Goal: Information Seeking & Learning: Learn about a topic

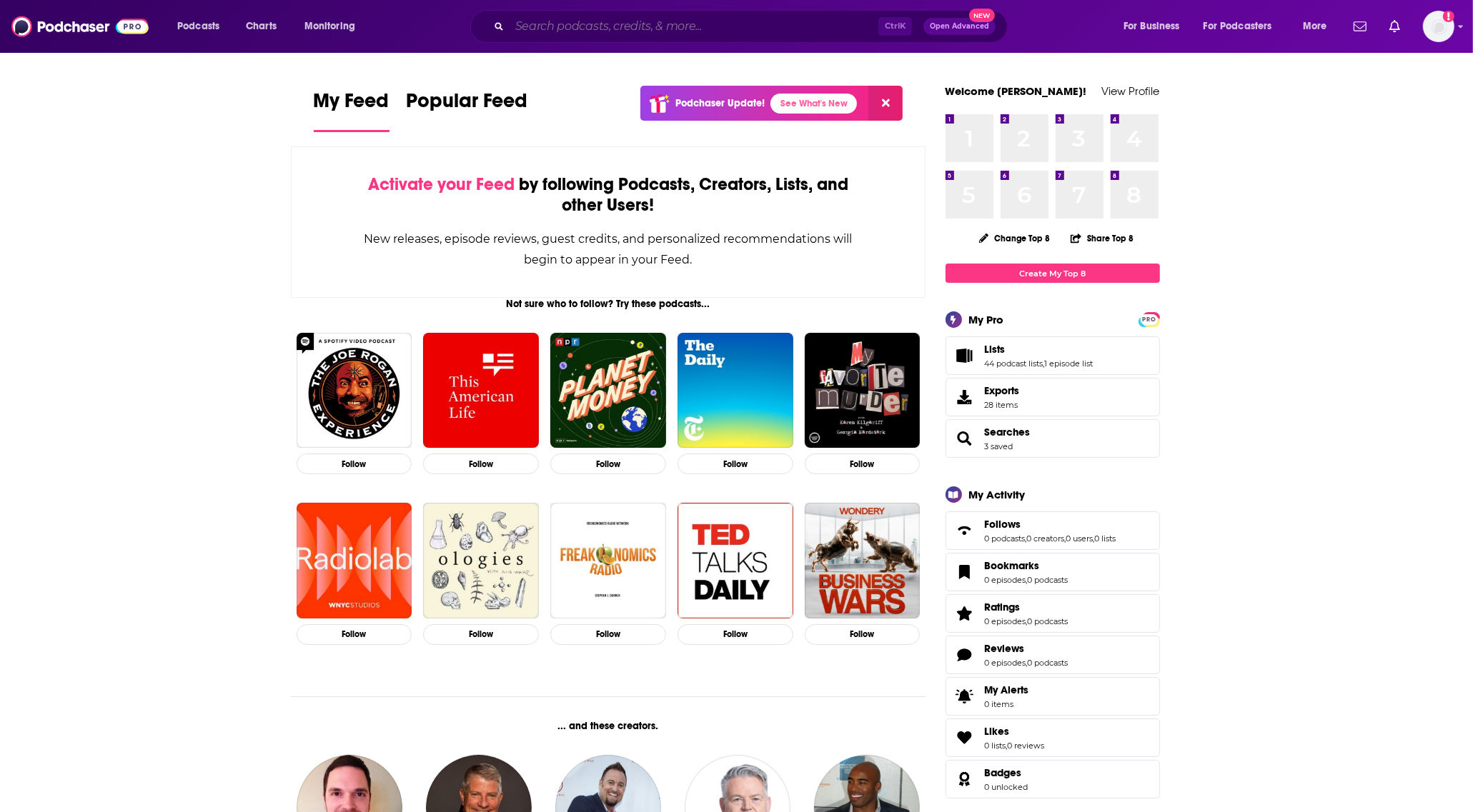
click at [840, 21] on input "Search podcasts, credits, & more..." at bounding box center [694, 26] width 369 height 23
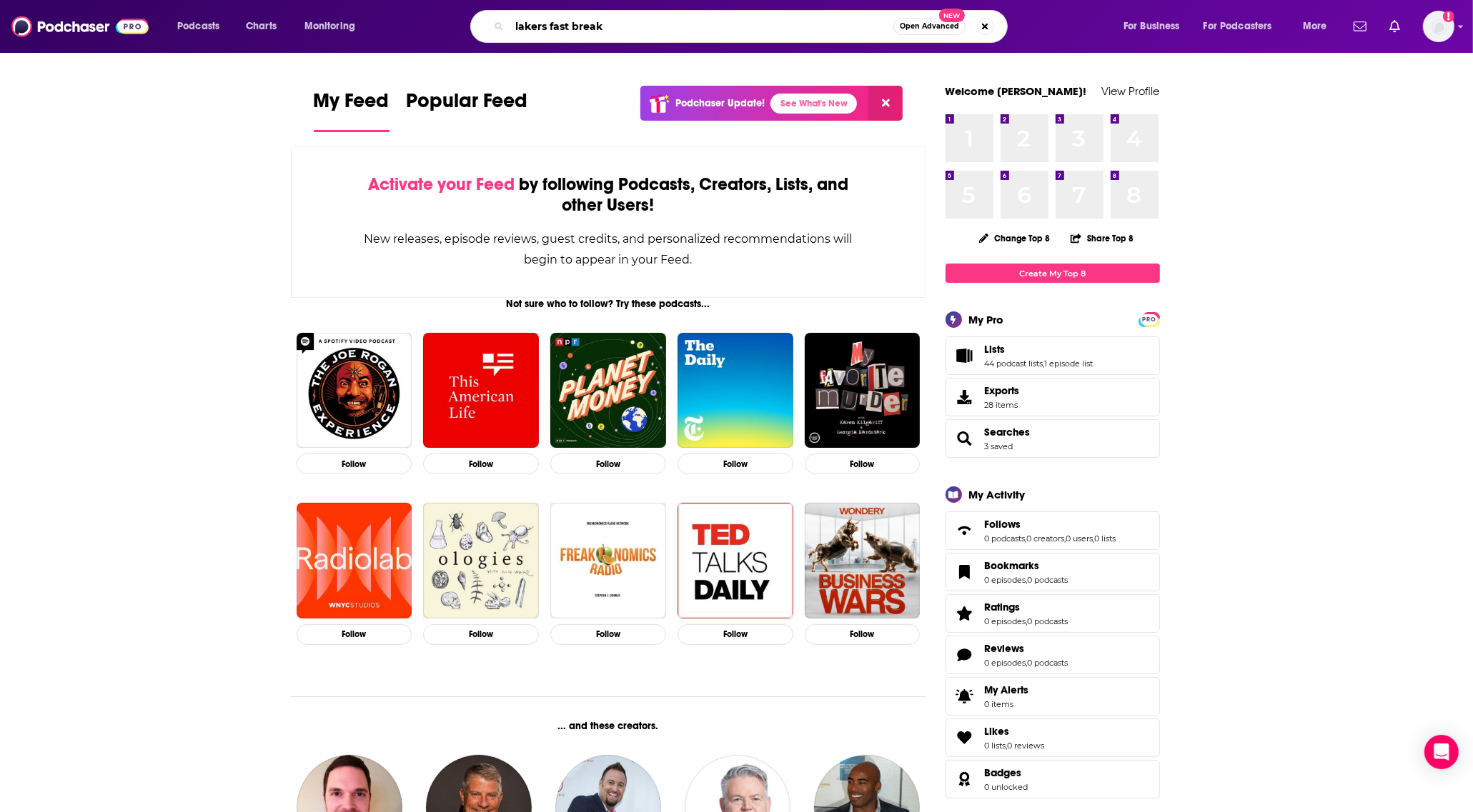
type input "lakers fast break"
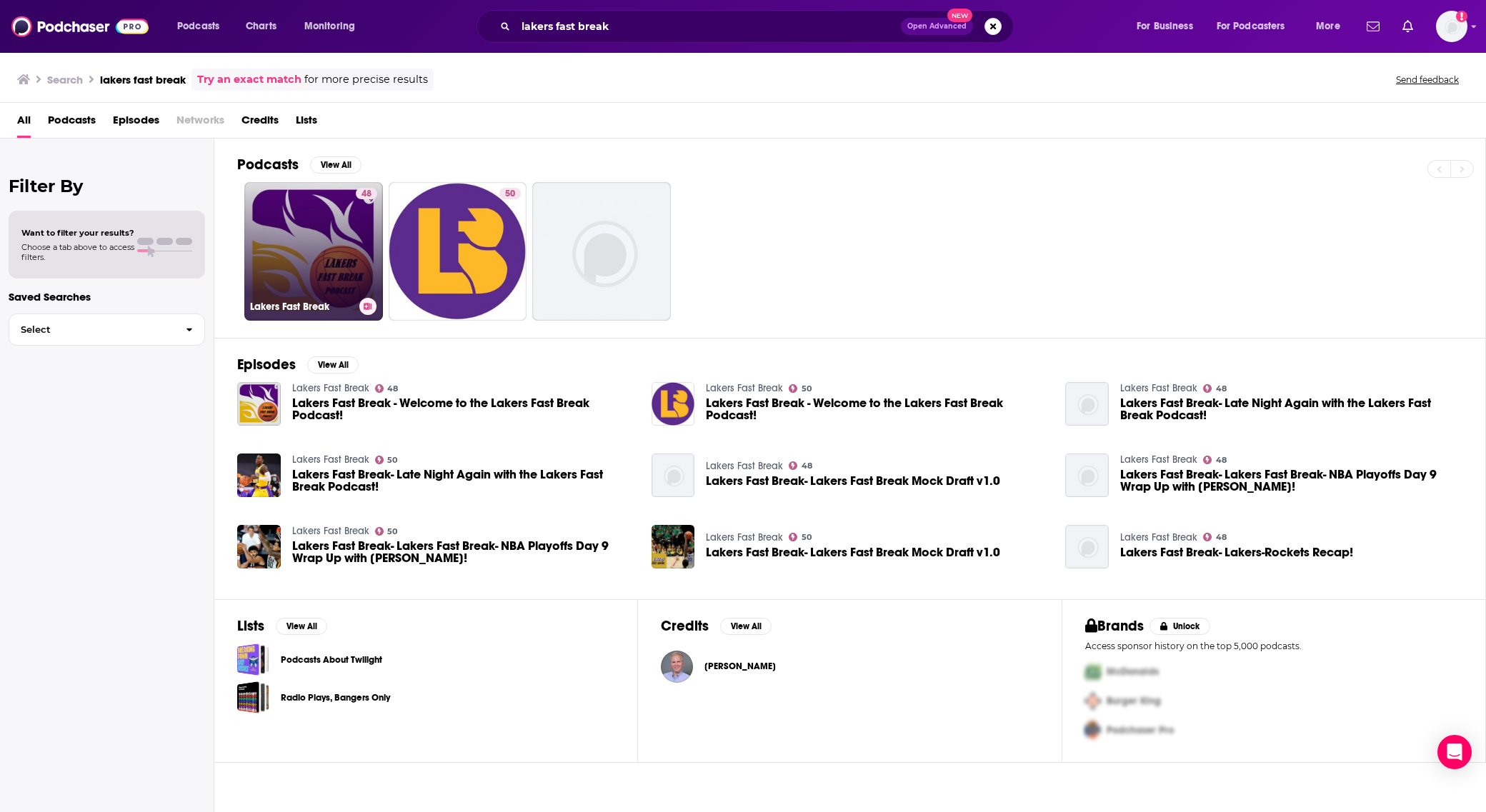
click at [318, 225] on link "48 Lakers Fast Break" at bounding box center [314, 252] width 139 height 139
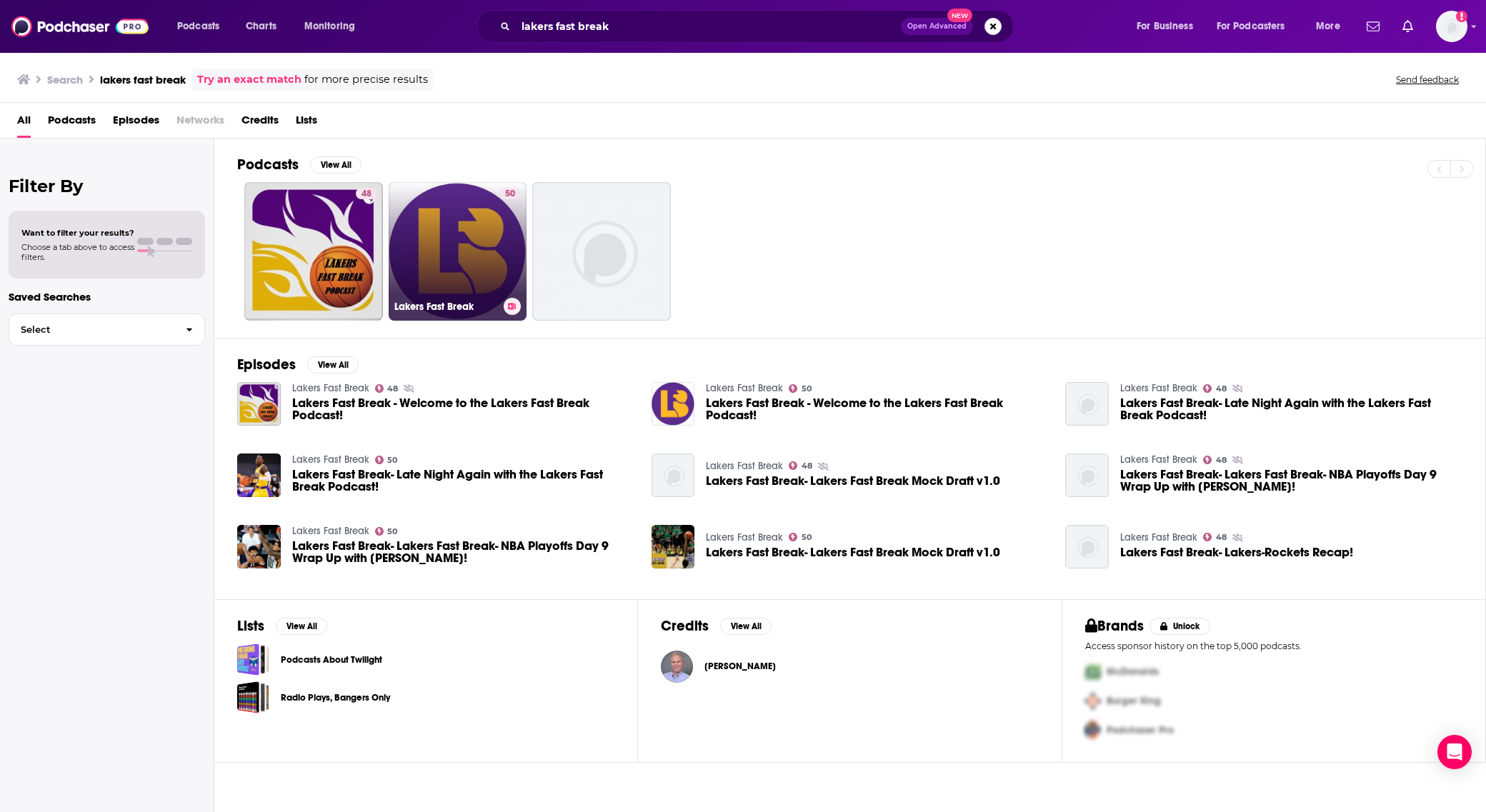
click at [472, 247] on link "50 Lakers Fast Break" at bounding box center [459, 252] width 139 height 139
